Goal: Information Seeking & Learning: Learn about a topic

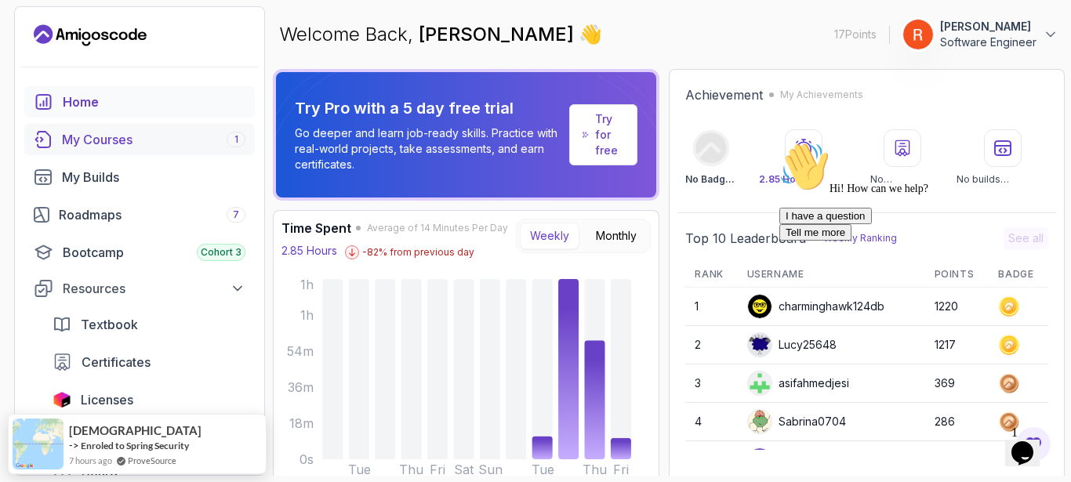
click at [109, 141] on div "My Courses 1" at bounding box center [154, 139] width 184 height 19
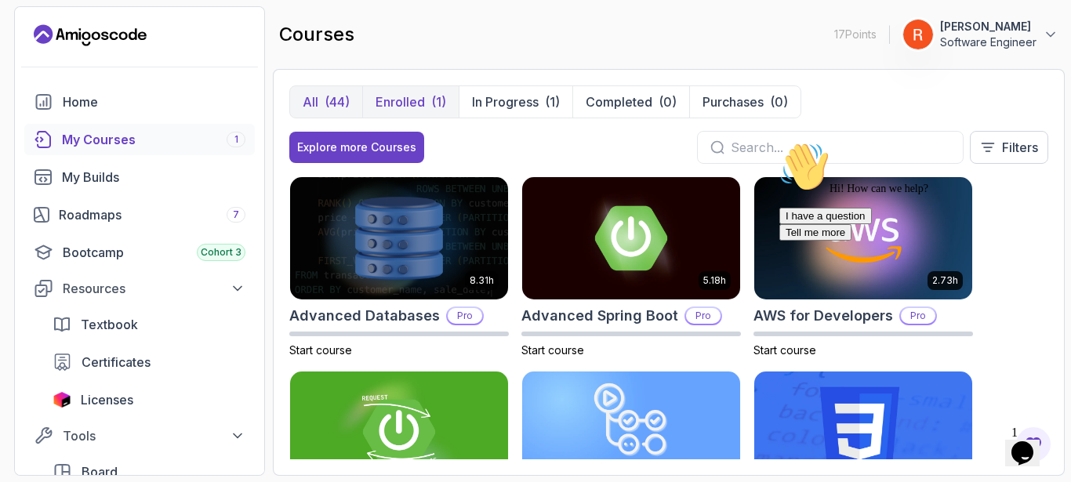
click at [421, 90] on button "Enrolled (1)" at bounding box center [410, 101] width 96 height 31
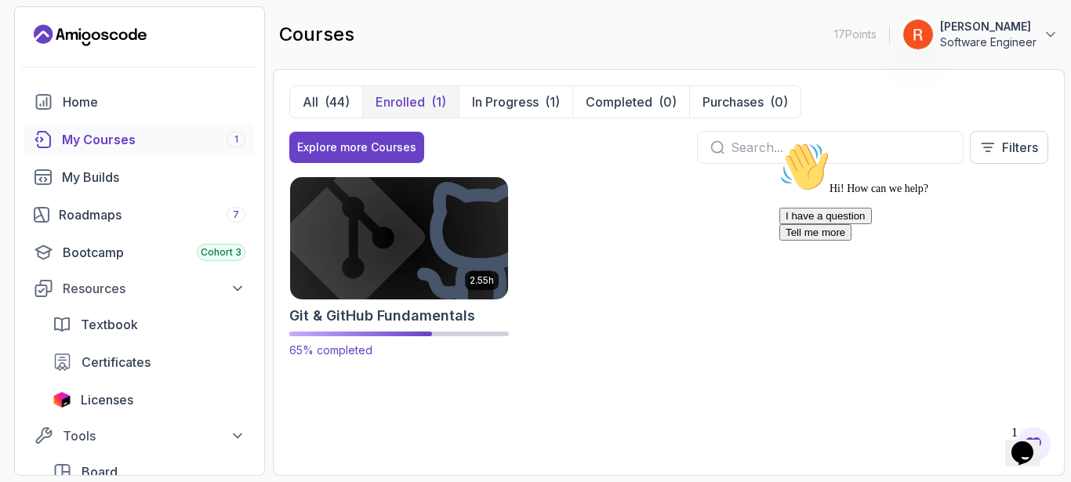
click at [426, 204] on img at bounding box center [399, 238] width 229 height 128
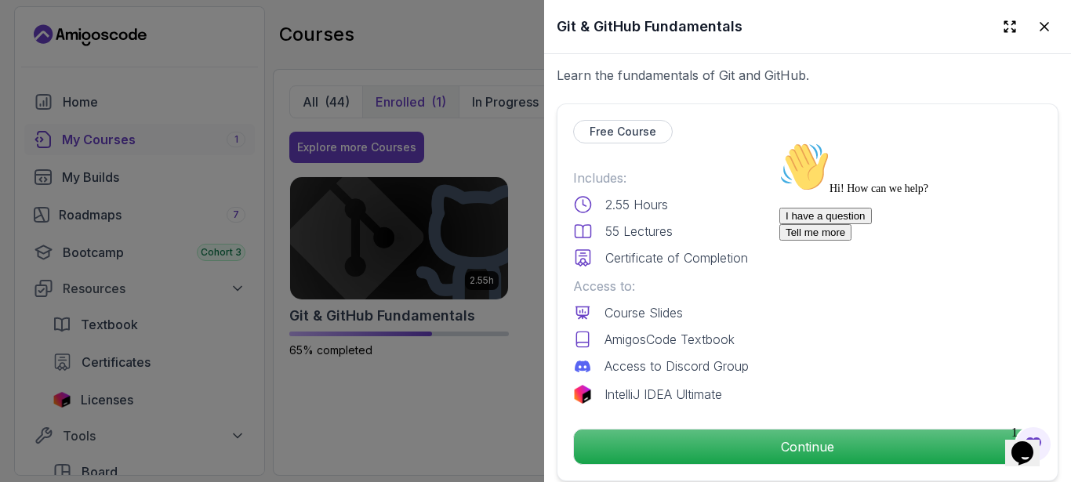
scroll to position [392, 0]
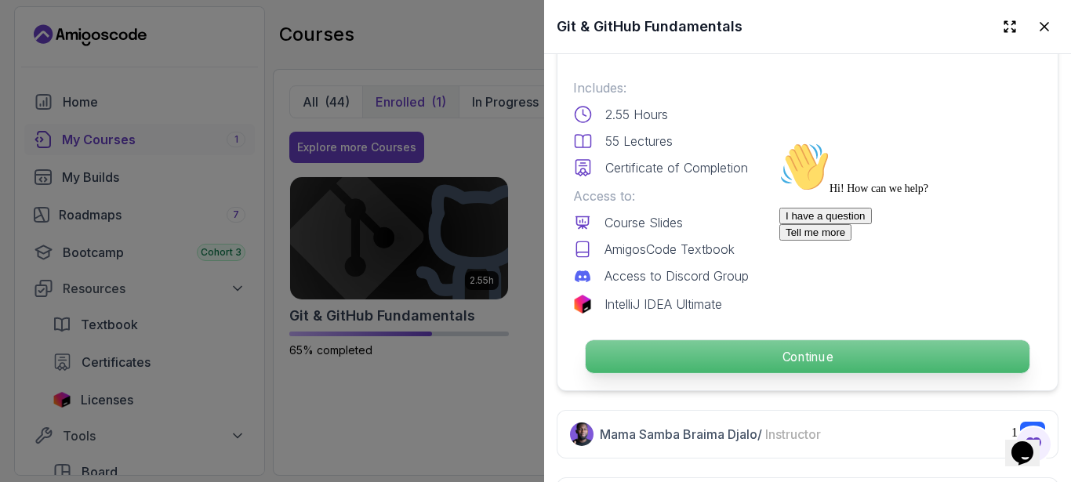
click at [683, 349] on p "Continue" at bounding box center [808, 356] width 444 height 33
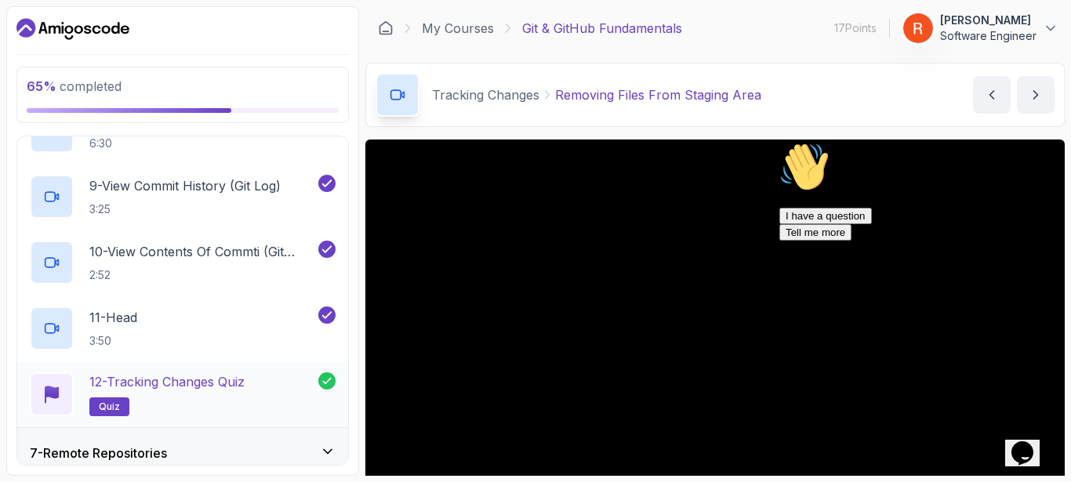
scroll to position [920, 0]
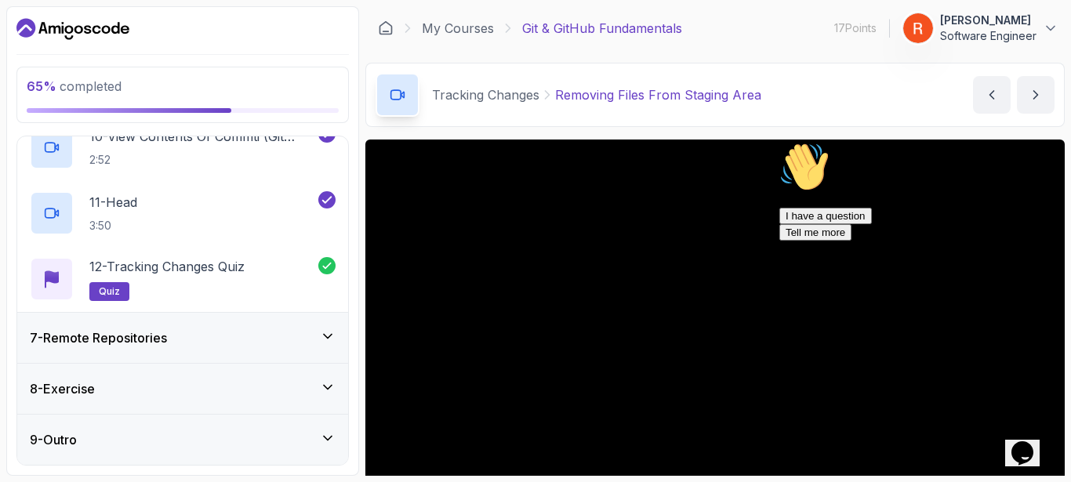
click at [211, 327] on div "7 - Remote Repositories" at bounding box center [182, 338] width 331 height 50
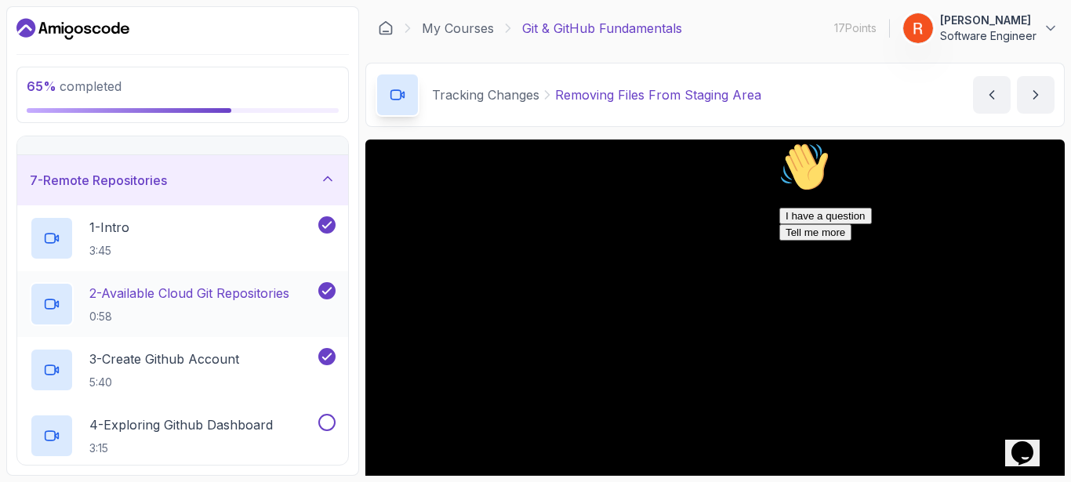
scroll to position [365, 0]
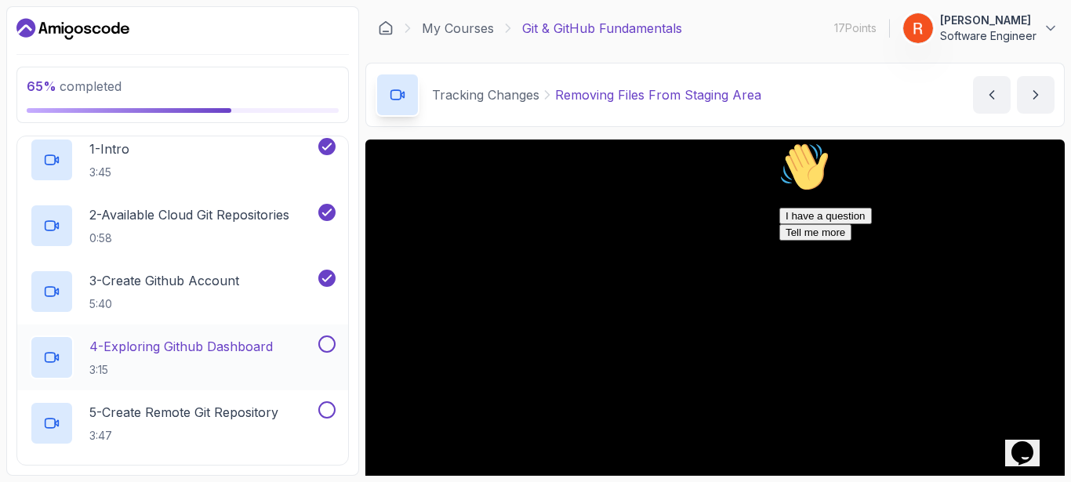
click at [215, 340] on p "4 - Exploring Github Dashboard" at bounding box center [181, 346] width 184 height 19
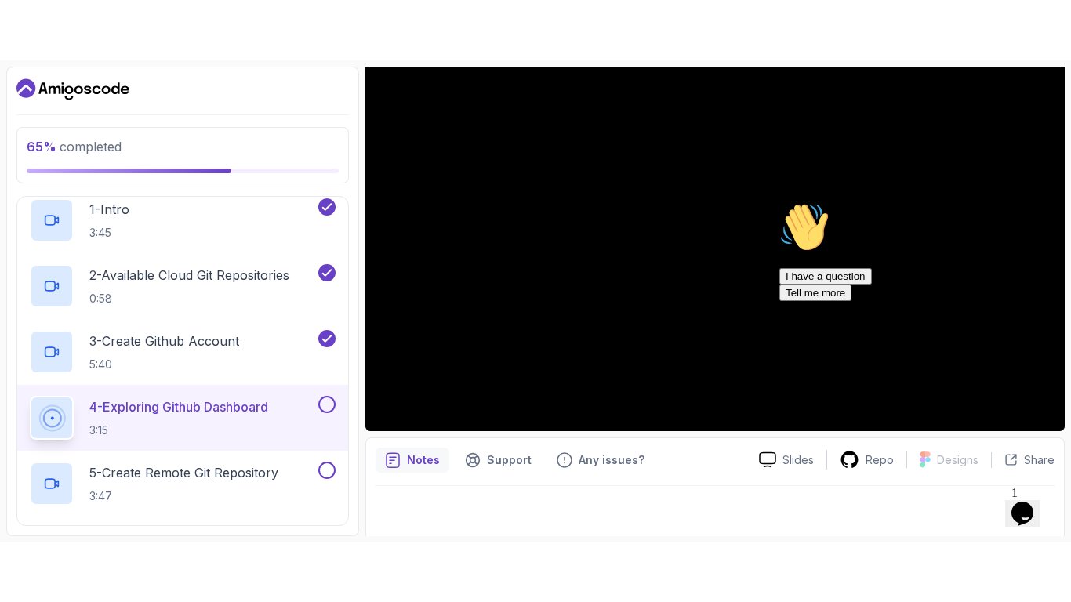
scroll to position [166, 0]
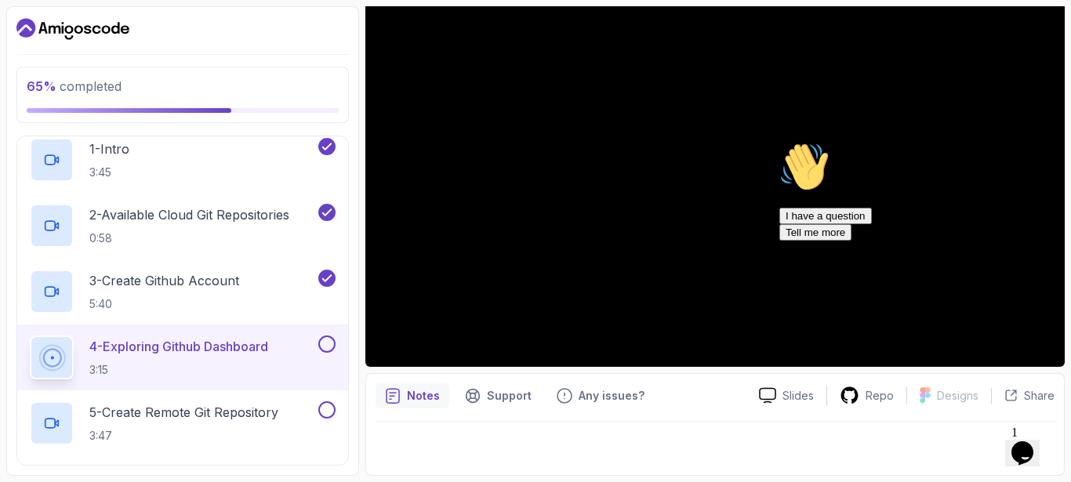
click at [780, 142] on icon "Chat attention grabber" at bounding box center [780, 142] width 0 height 0
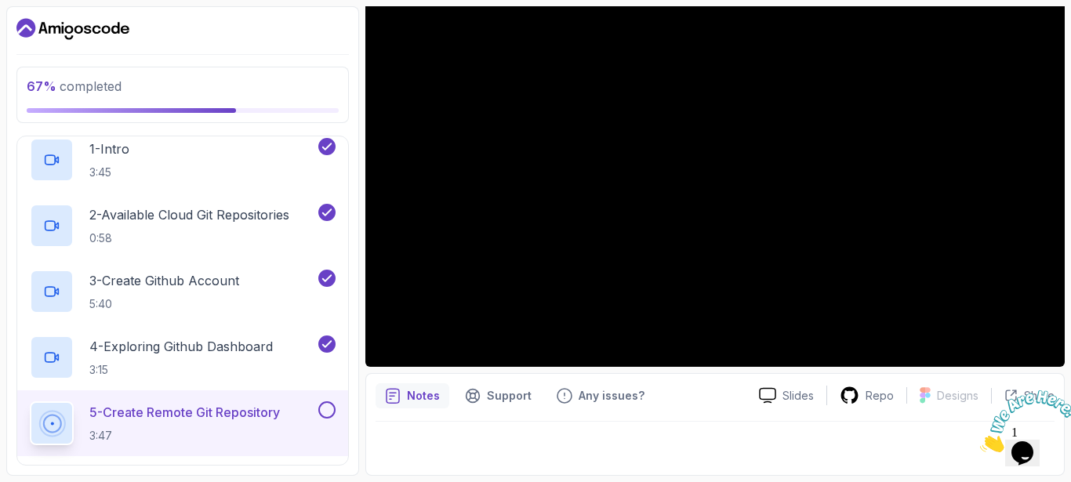
scroll to position [46, 0]
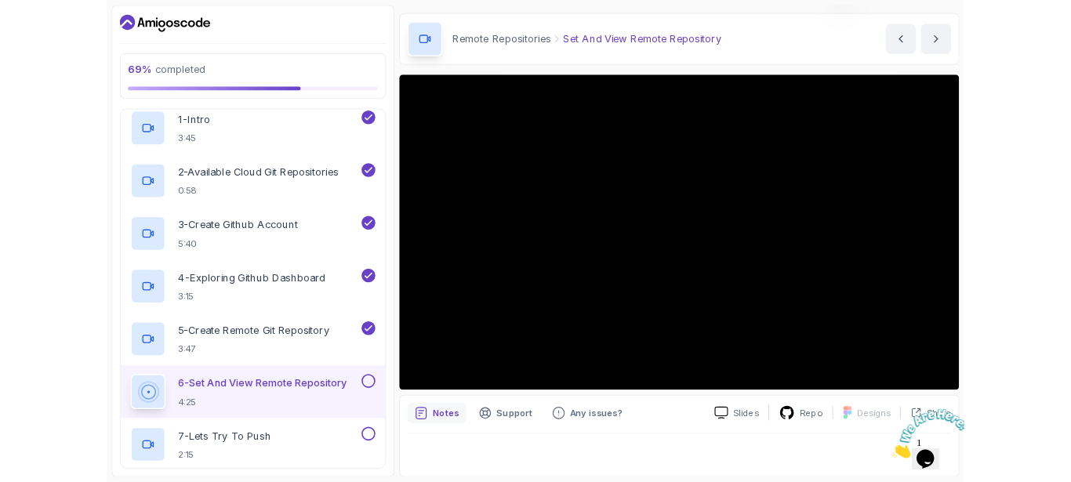
scroll to position [46, 0]
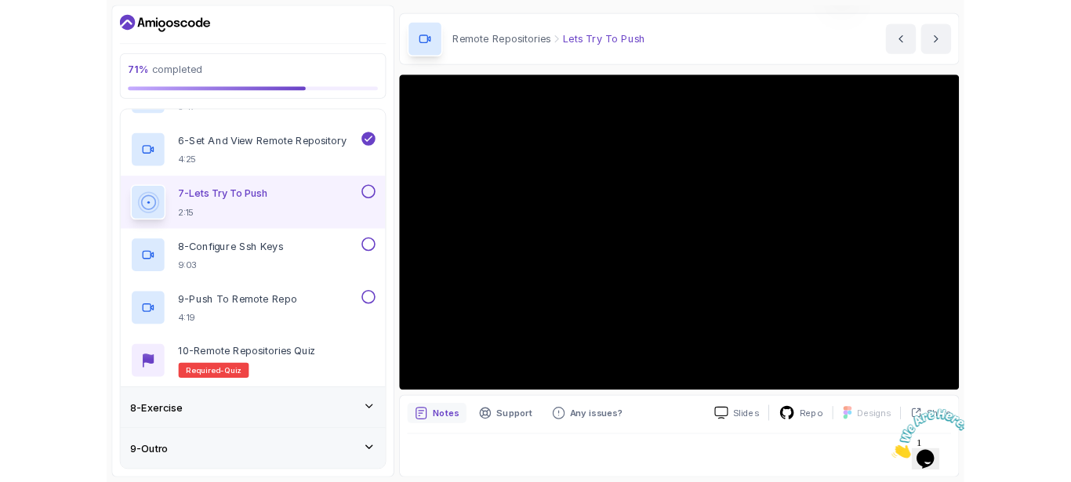
scroll to position [46, 0]
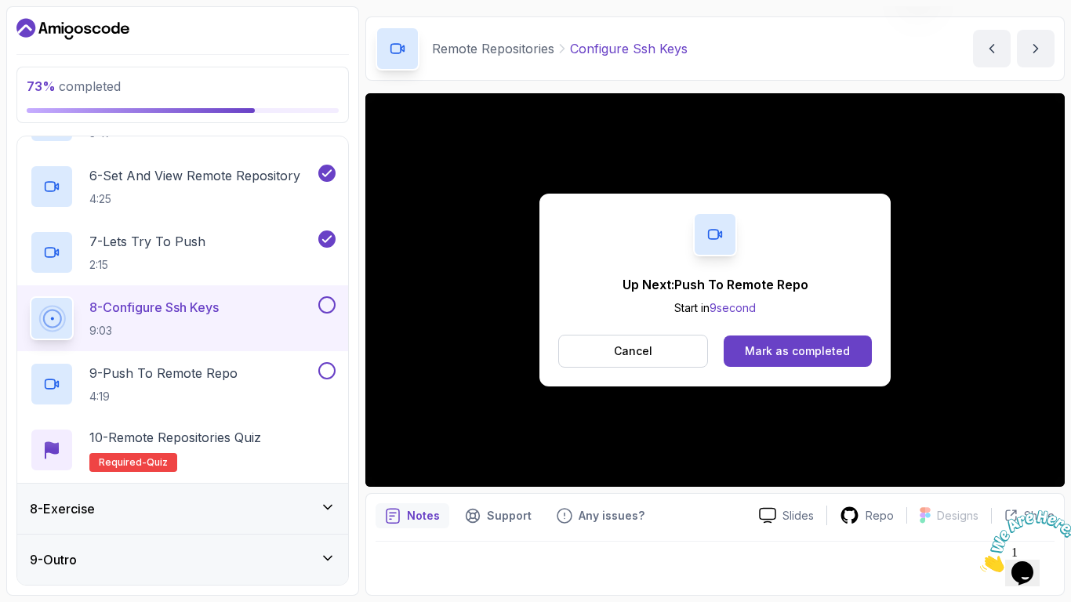
scroll to position [166, 0]
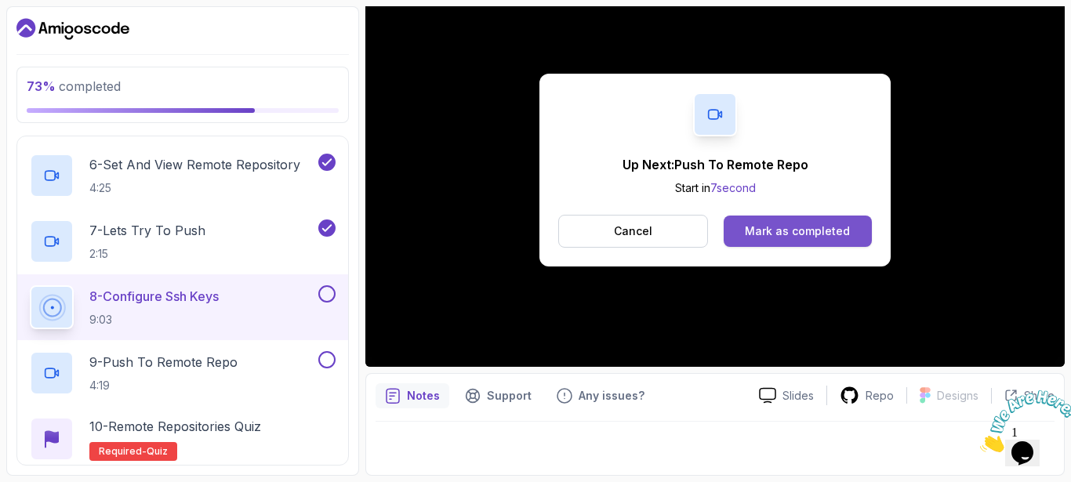
click at [814, 235] on div "Mark as completed" at bounding box center [797, 232] width 105 height 16
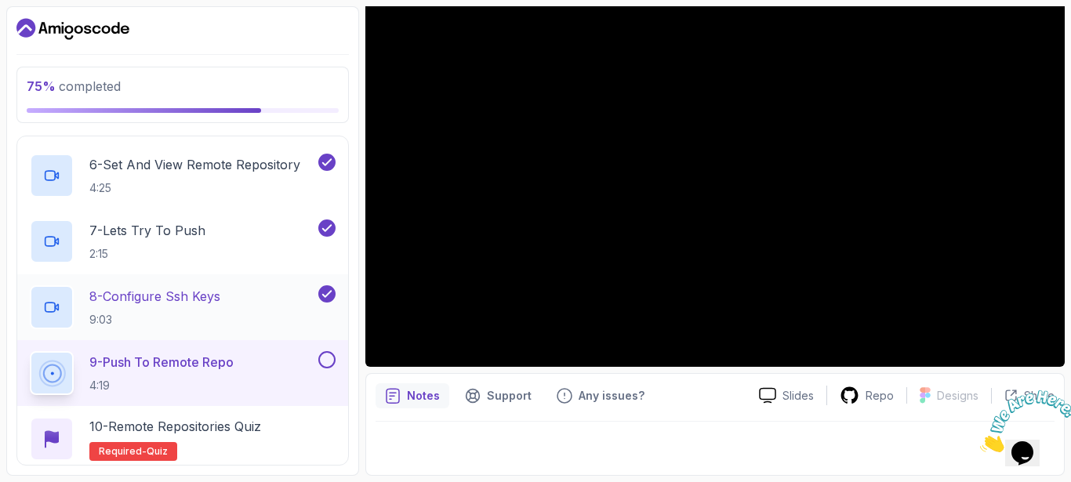
click at [175, 318] on p "9:03" at bounding box center [154, 320] width 131 height 16
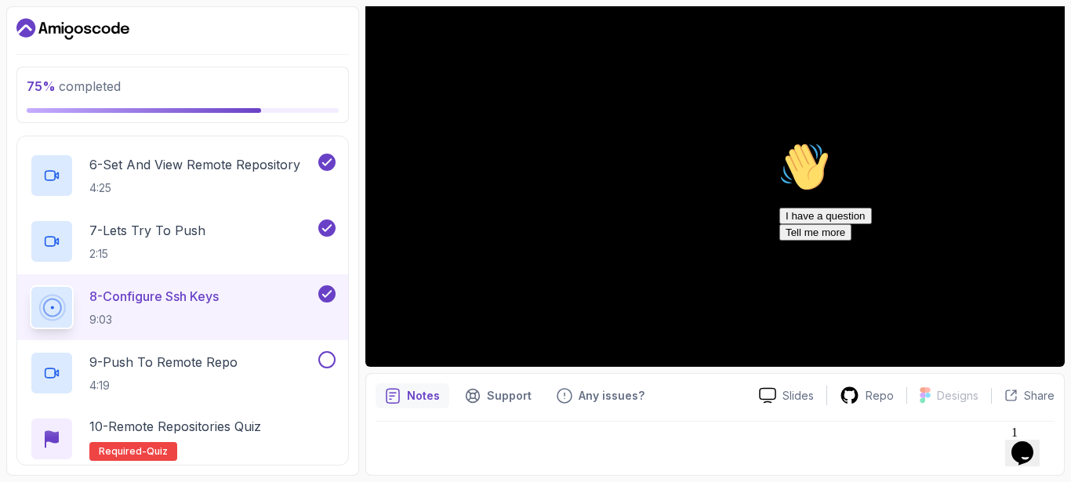
click at [780, 142] on icon "Chat attention grabber" at bounding box center [780, 142] width 0 height 0
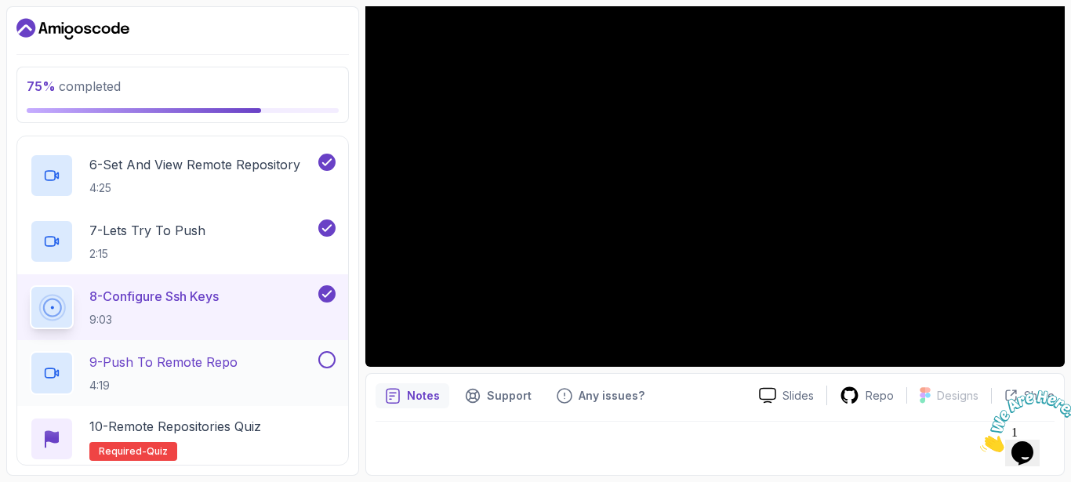
click at [269, 377] on div "9 - Push To Remote Repo 4:19" at bounding box center [172, 373] width 285 height 44
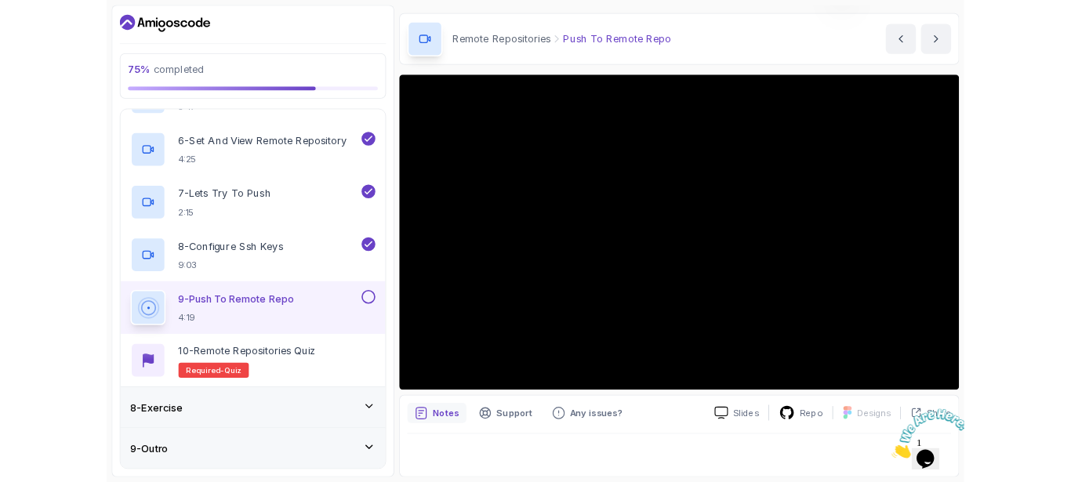
scroll to position [166, 0]
